Goal: Transaction & Acquisition: Book appointment/travel/reservation

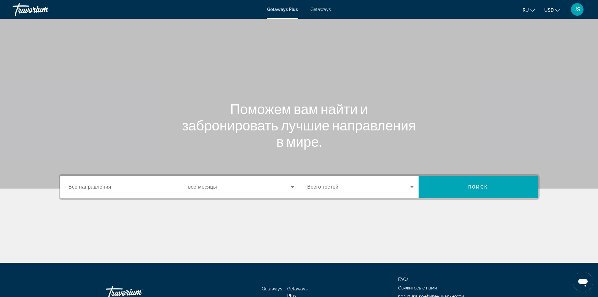
click at [320, 8] on span "Getaways" at bounding box center [321, 9] width 20 height 5
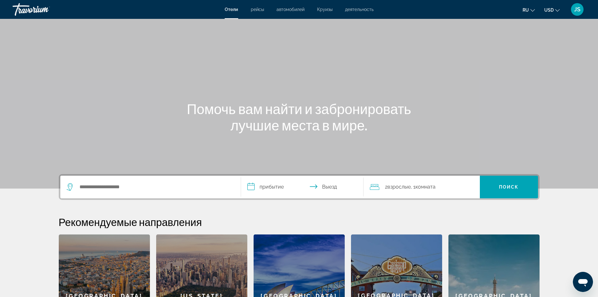
click at [360, 8] on span "деятельность" at bounding box center [359, 9] width 29 height 5
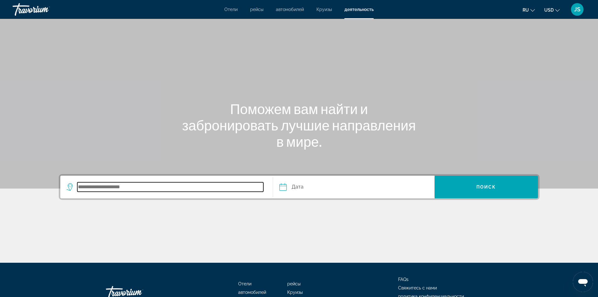
click at [129, 187] on input "Search destination" at bounding box center [170, 186] width 186 height 9
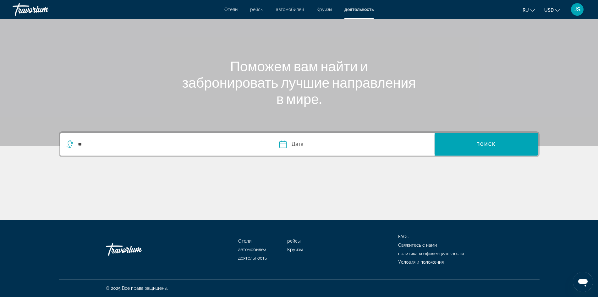
click at [72, 141] on icon "Search widget" at bounding box center [71, 145] width 8 height 8
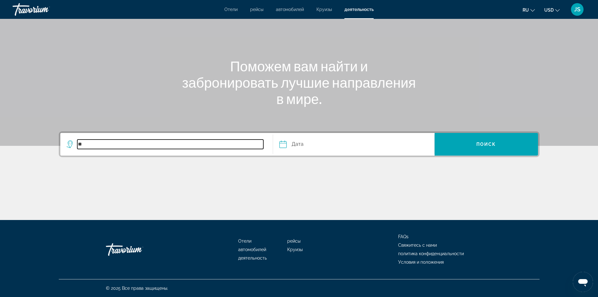
click at [90, 147] on input "**" at bounding box center [170, 144] width 186 height 9
type input "*"
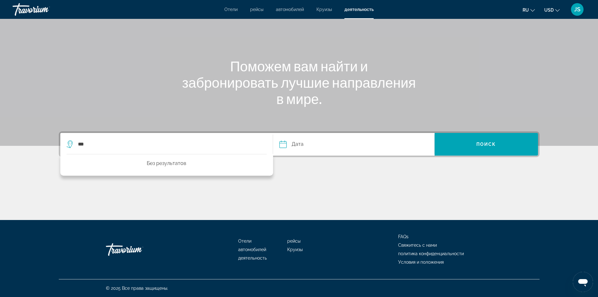
click at [69, 142] on icon "Search widget" at bounding box center [71, 145] width 8 height 8
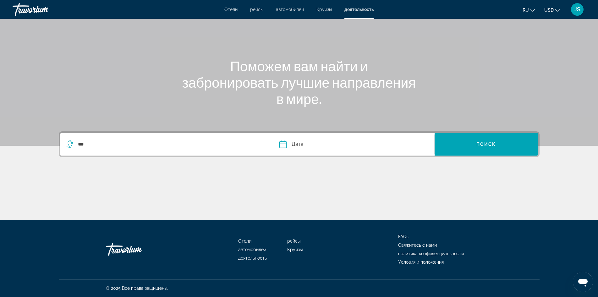
click at [69, 142] on icon "Search widget" at bounding box center [71, 145] width 8 height 8
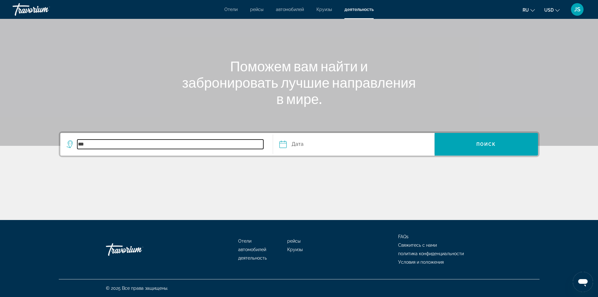
click at [93, 147] on input "***" at bounding box center [170, 144] width 186 height 9
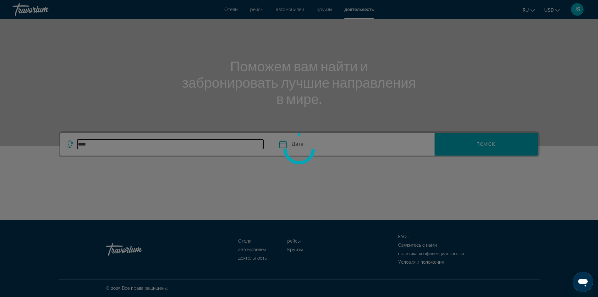
type input "*****"
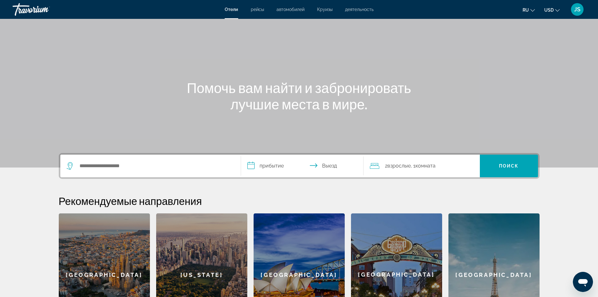
scroll to position [63, 0]
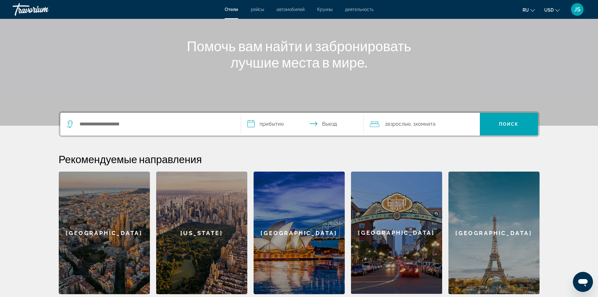
click at [68, 123] on icon "Search widget" at bounding box center [71, 124] width 8 height 8
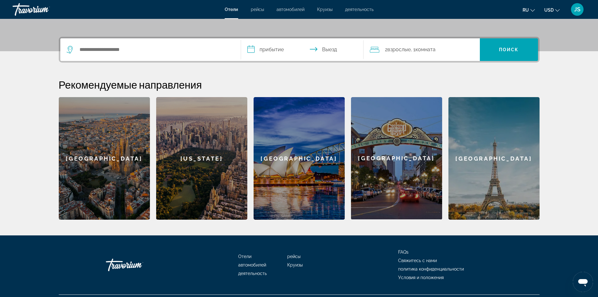
scroll to position [153, 0]
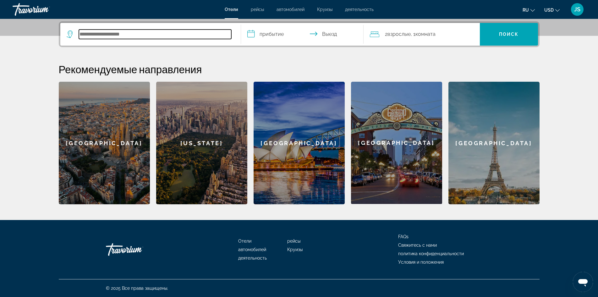
click at [92, 33] on input "Search hotel destination" at bounding box center [155, 34] width 153 height 9
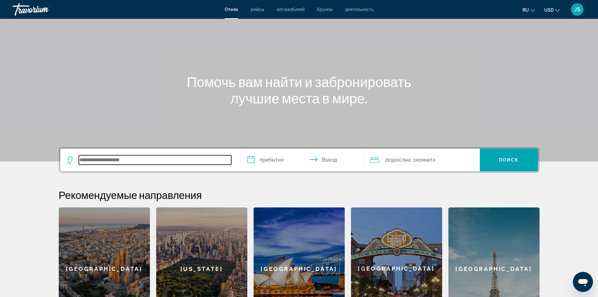
scroll to position [0, 0]
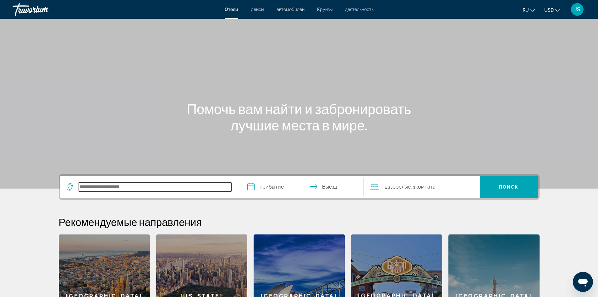
click at [108, 185] on input "Search hotel destination" at bounding box center [155, 186] width 153 height 9
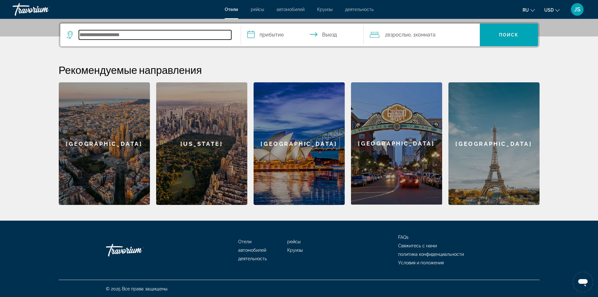
scroll to position [153, 0]
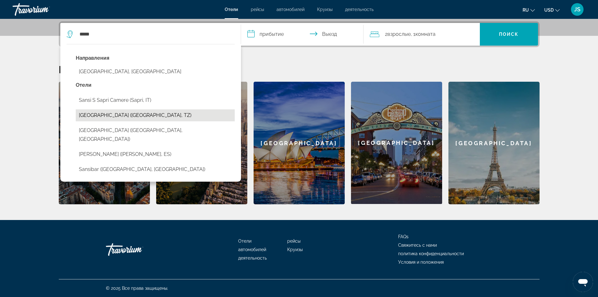
click at [97, 114] on button "[GEOGRAPHIC_DATA] ([GEOGRAPHIC_DATA], TZ)" at bounding box center [155, 115] width 159 height 12
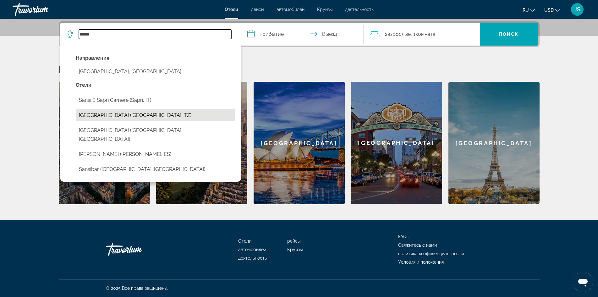
type input "**********"
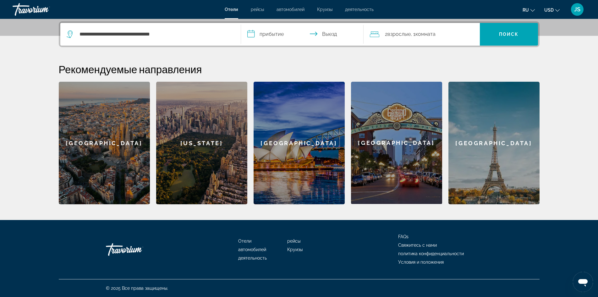
click at [444, 31] on div "2 Взрослый Взрослые , 1 Комната номера" at bounding box center [425, 34] width 110 height 9
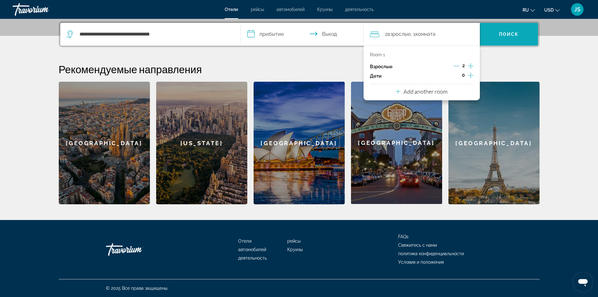
click at [504, 32] on span "Поиск" at bounding box center [509, 34] width 20 height 5
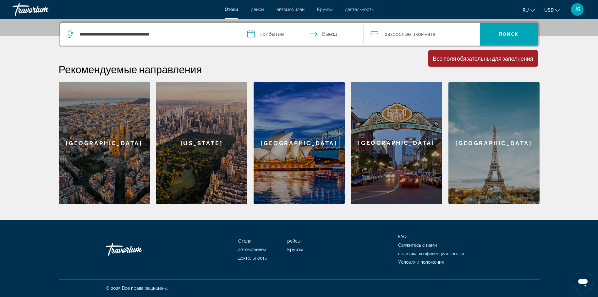
click at [278, 34] on input "**********" at bounding box center [303, 35] width 125 height 25
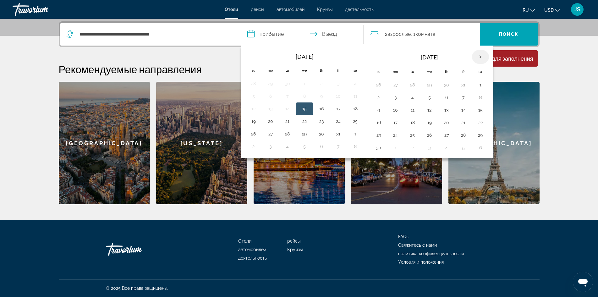
click at [480, 56] on th "Next month" at bounding box center [480, 57] width 17 height 14
click at [463, 82] on button "2" at bounding box center [464, 84] width 10 height 9
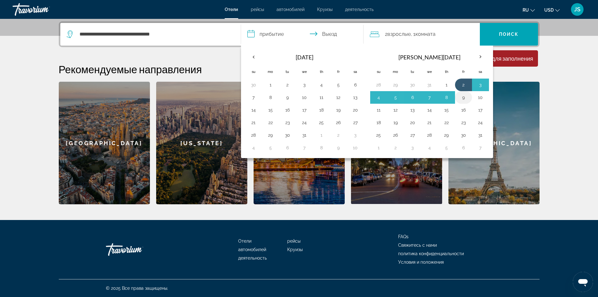
click at [465, 95] on button "9" at bounding box center [464, 97] width 10 height 9
type input "**********"
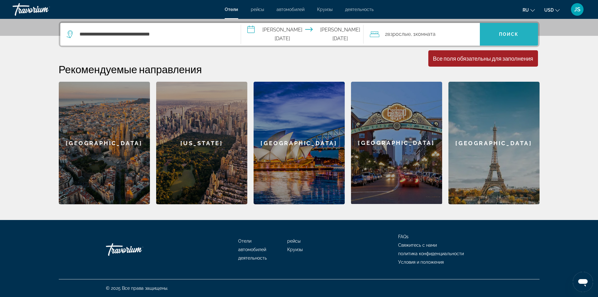
click at [513, 34] on span "Поиск" at bounding box center [509, 34] width 20 height 5
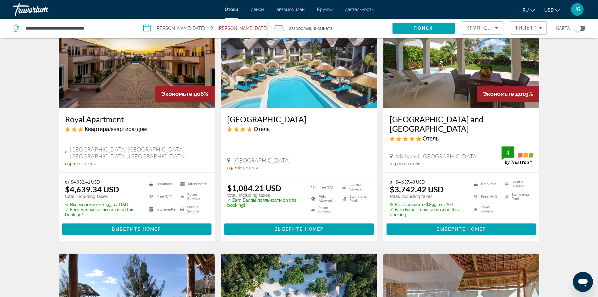
scroll to position [472, 0]
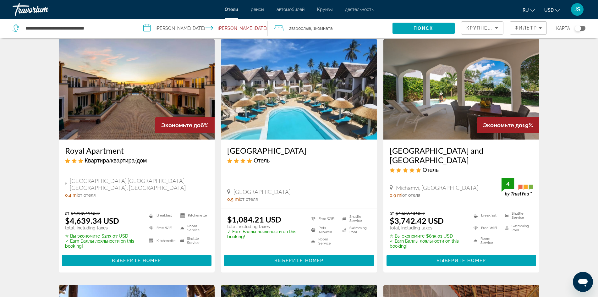
click at [308, 112] on img "Main content" at bounding box center [299, 89] width 156 height 101
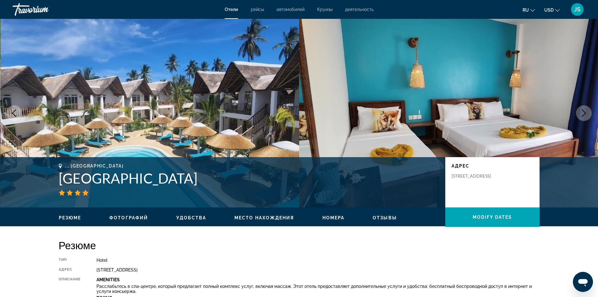
click at [585, 112] on icon "Next image" at bounding box center [584, 113] width 4 height 8
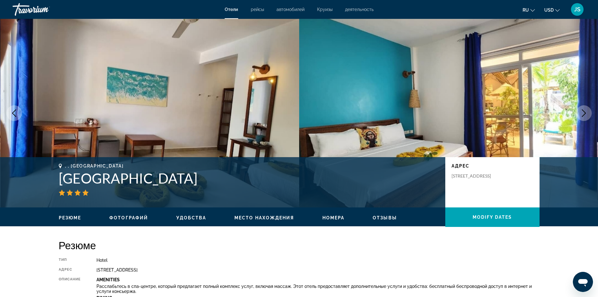
click at [585, 112] on icon "Next image" at bounding box center [584, 113] width 4 height 8
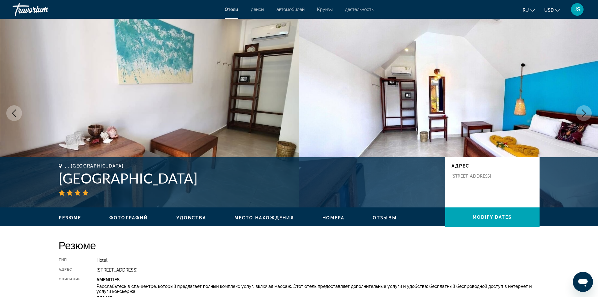
click at [585, 113] on icon "Next image" at bounding box center [584, 113] width 8 height 8
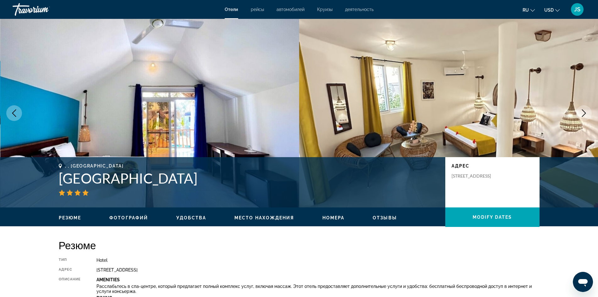
click at [585, 113] on icon "Next image" at bounding box center [584, 113] width 8 height 8
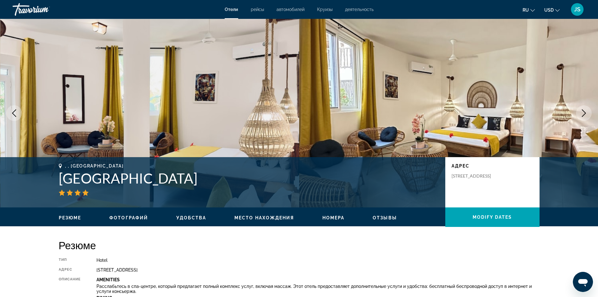
click at [585, 113] on icon "Next image" at bounding box center [584, 113] width 8 height 8
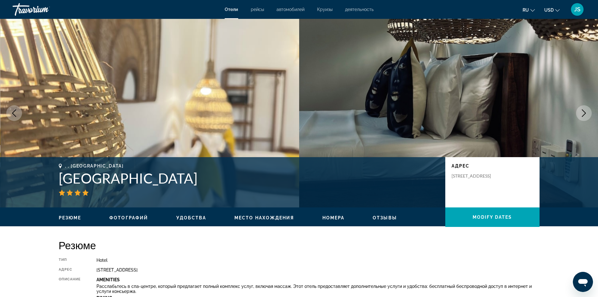
click at [585, 113] on icon "Next image" at bounding box center [584, 113] width 8 height 8
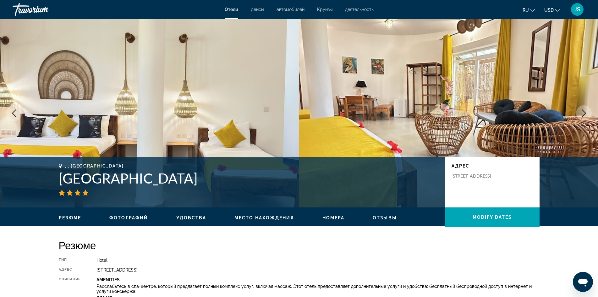
click at [585, 113] on icon "Next image" at bounding box center [584, 113] width 8 height 8
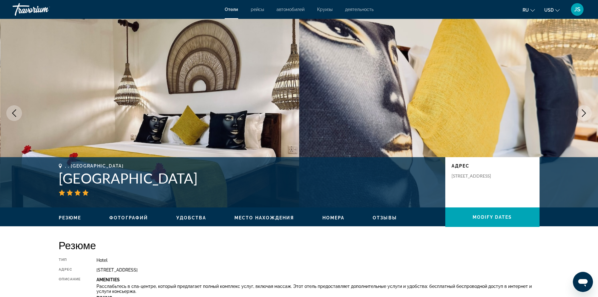
click at [585, 113] on icon "Next image" at bounding box center [584, 113] width 8 height 8
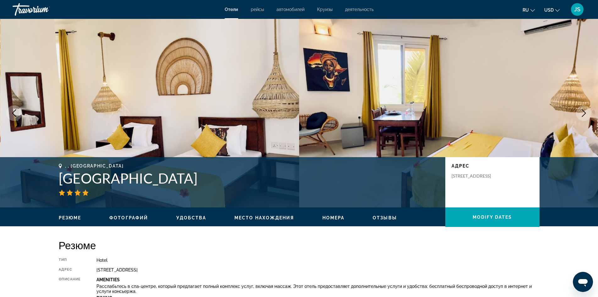
click at [585, 113] on icon "Next image" at bounding box center [584, 113] width 8 height 8
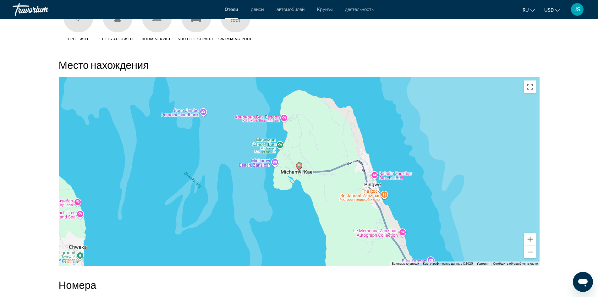
scroll to position [566, 0]
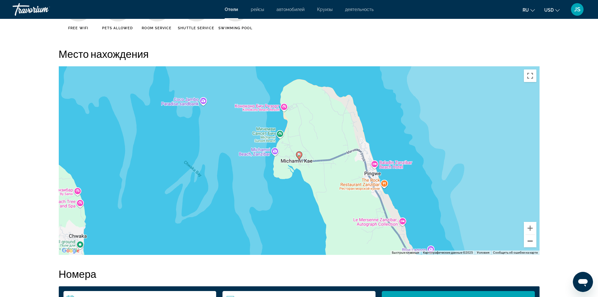
click at [530, 241] on button "Уменьшить" at bounding box center [530, 241] width 13 height 13
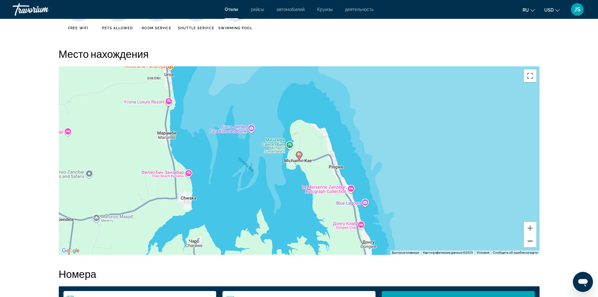
click at [530, 241] on button "Уменьшить" at bounding box center [530, 241] width 13 height 13
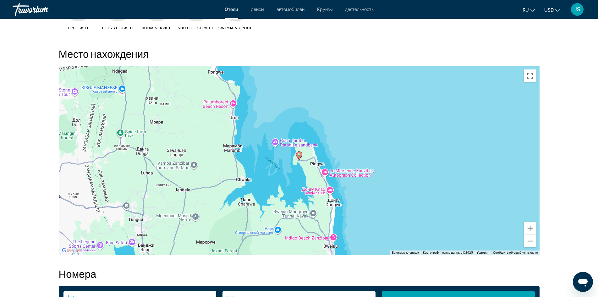
click at [530, 241] on button "Уменьшить" at bounding box center [530, 241] width 13 height 13
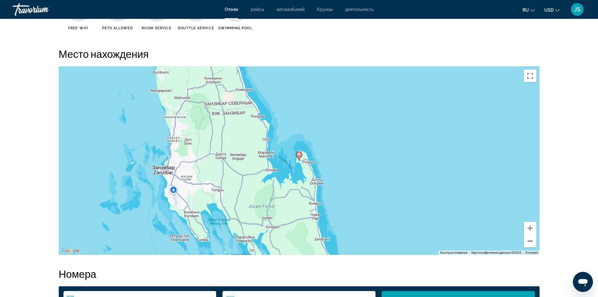
click at [530, 241] on button "Уменьшить" at bounding box center [530, 241] width 13 height 13
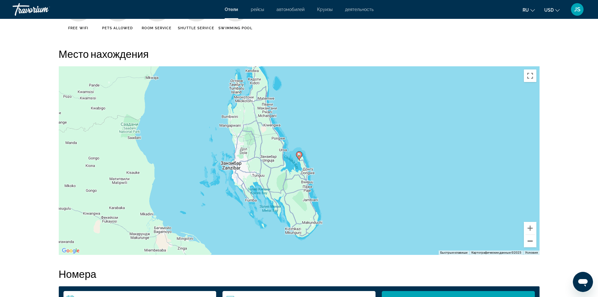
click at [530, 241] on button "Уменьшить" at bounding box center [530, 241] width 13 height 13
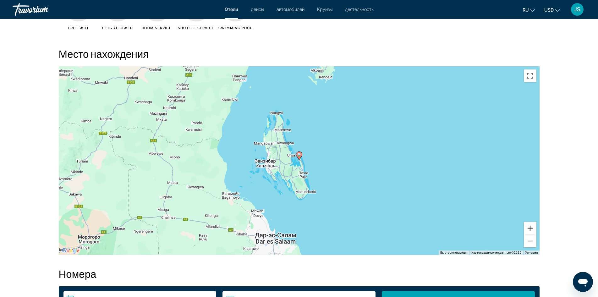
click at [530, 229] on button "Увеличить" at bounding box center [530, 228] width 13 height 13
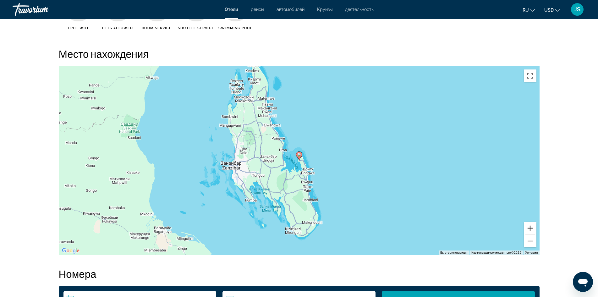
click at [530, 229] on button "Увеличить" at bounding box center [530, 228] width 13 height 13
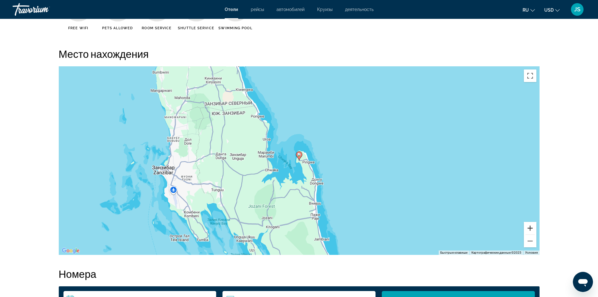
click at [530, 229] on button "Увеличить" at bounding box center [530, 228] width 13 height 13
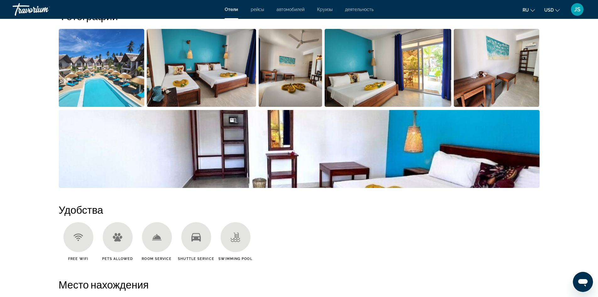
scroll to position [314, 0]
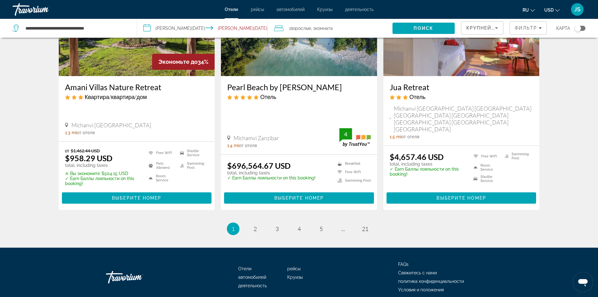
scroll to position [786, 0]
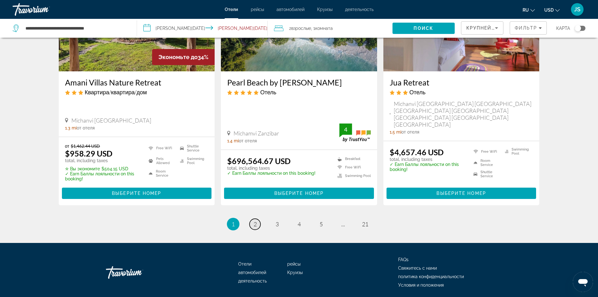
click at [256, 221] on span "2" at bounding box center [255, 224] width 3 height 7
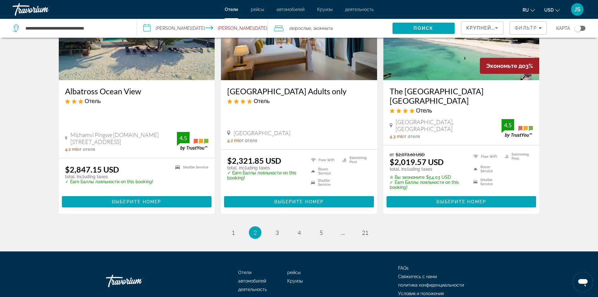
scroll to position [808, 0]
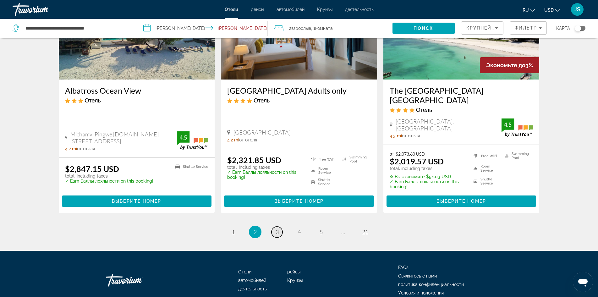
click at [277, 229] on span "3" at bounding box center [277, 232] width 3 height 7
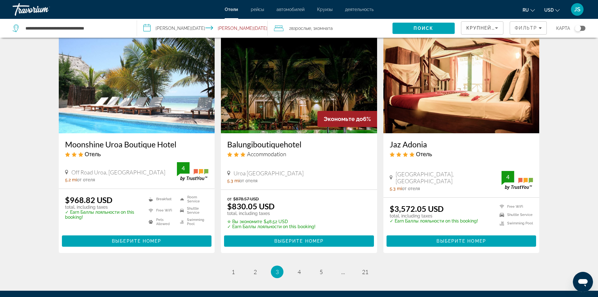
scroll to position [755, 0]
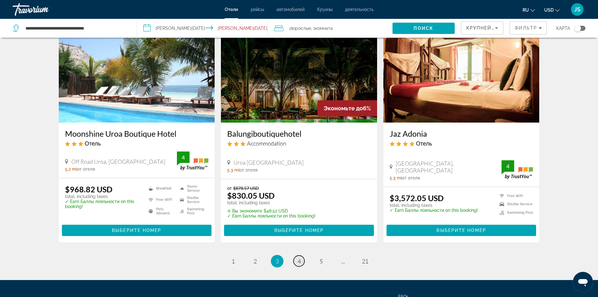
click at [300, 256] on link "page 4" at bounding box center [299, 261] width 11 height 11
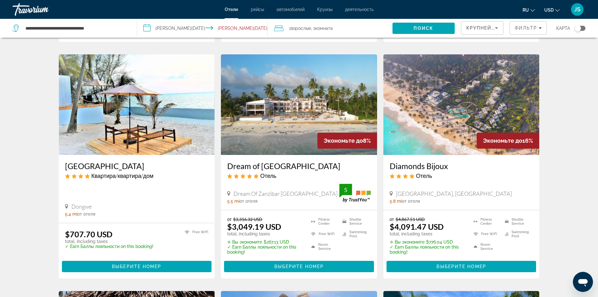
scroll to position [220, 0]
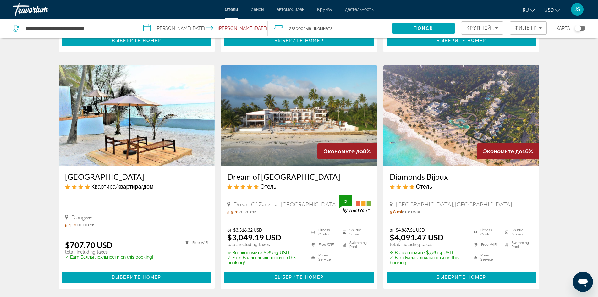
click at [476, 116] on img "Main content" at bounding box center [462, 115] width 156 height 101
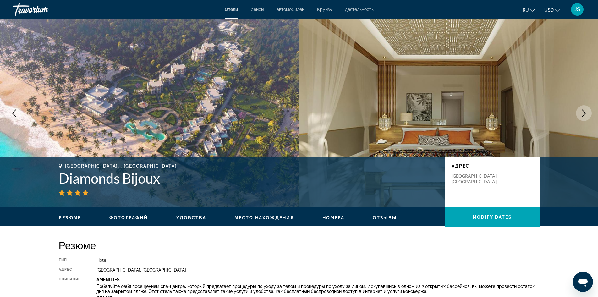
click at [585, 113] on icon "Next image" at bounding box center [584, 113] width 8 height 8
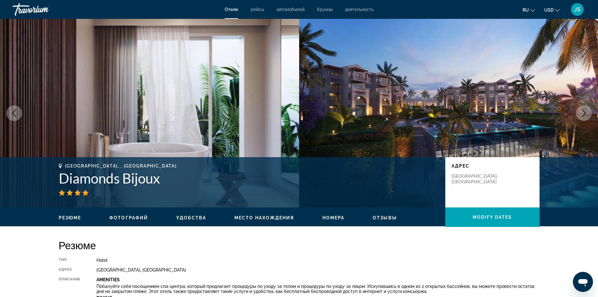
click at [585, 113] on icon "Next image" at bounding box center [584, 113] width 8 height 8
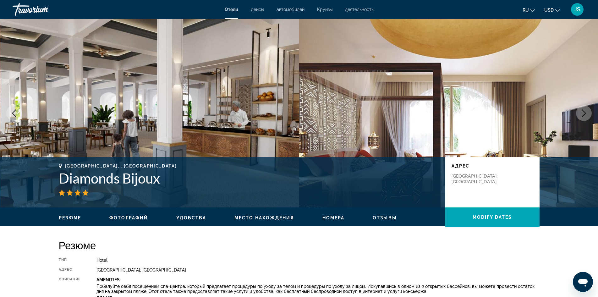
click at [585, 113] on icon "Next image" at bounding box center [584, 113] width 8 height 8
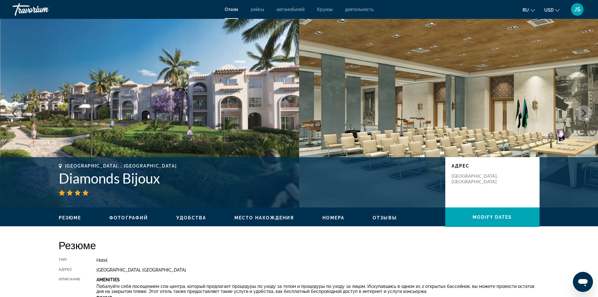
click at [585, 113] on icon "Next image" at bounding box center [584, 113] width 8 height 8
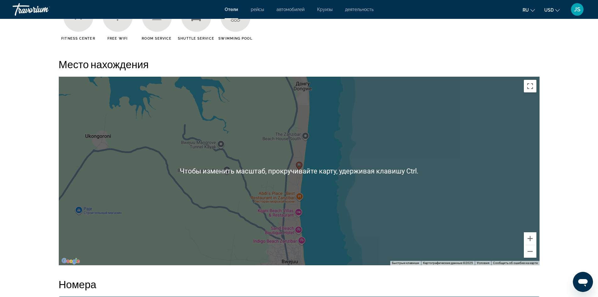
scroll to position [566, 0]
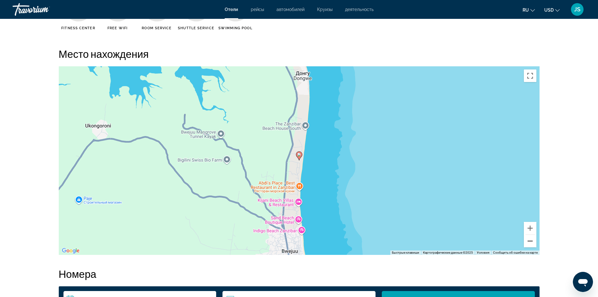
click at [528, 241] on button "Уменьшить" at bounding box center [530, 241] width 13 height 13
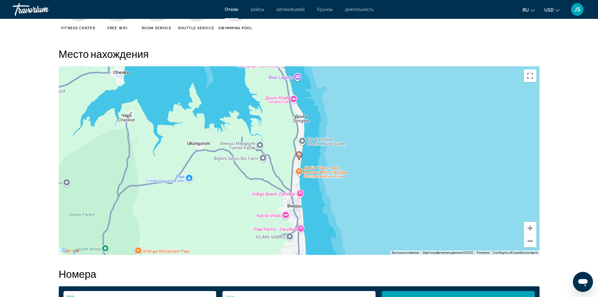
click at [528, 241] on button "Уменьшить" at bounding box center [530, 241] width 13 height 13
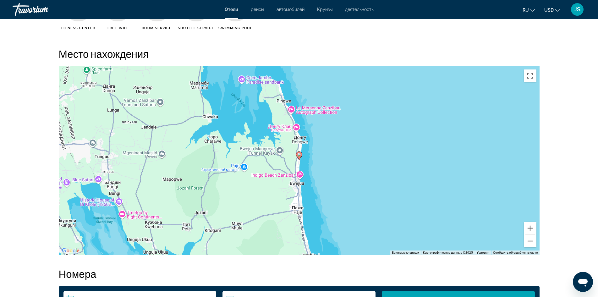
click at [528, 241] on button "Уменьшить" at bounding box center [530, 241] width 13 height 13
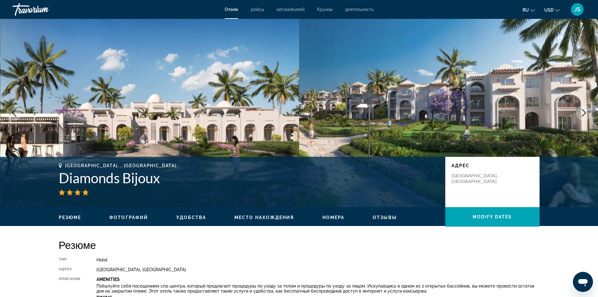
scroll to position [0, 0]
